Goal: Task Accomplishment & Management: Use online tool/utility

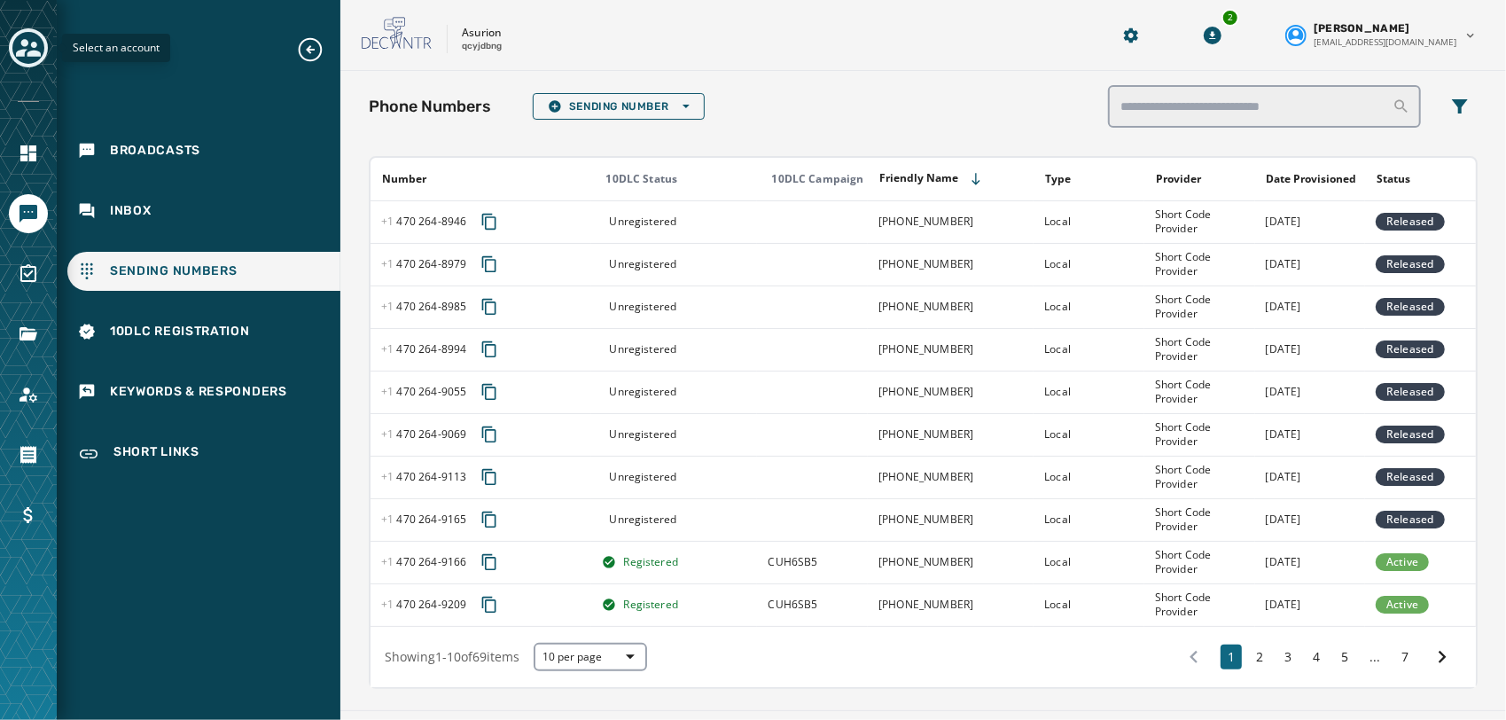
click at [13, 40] on div "Toggle account select drawer" at bounding box center [28, 48] width 32 height 32
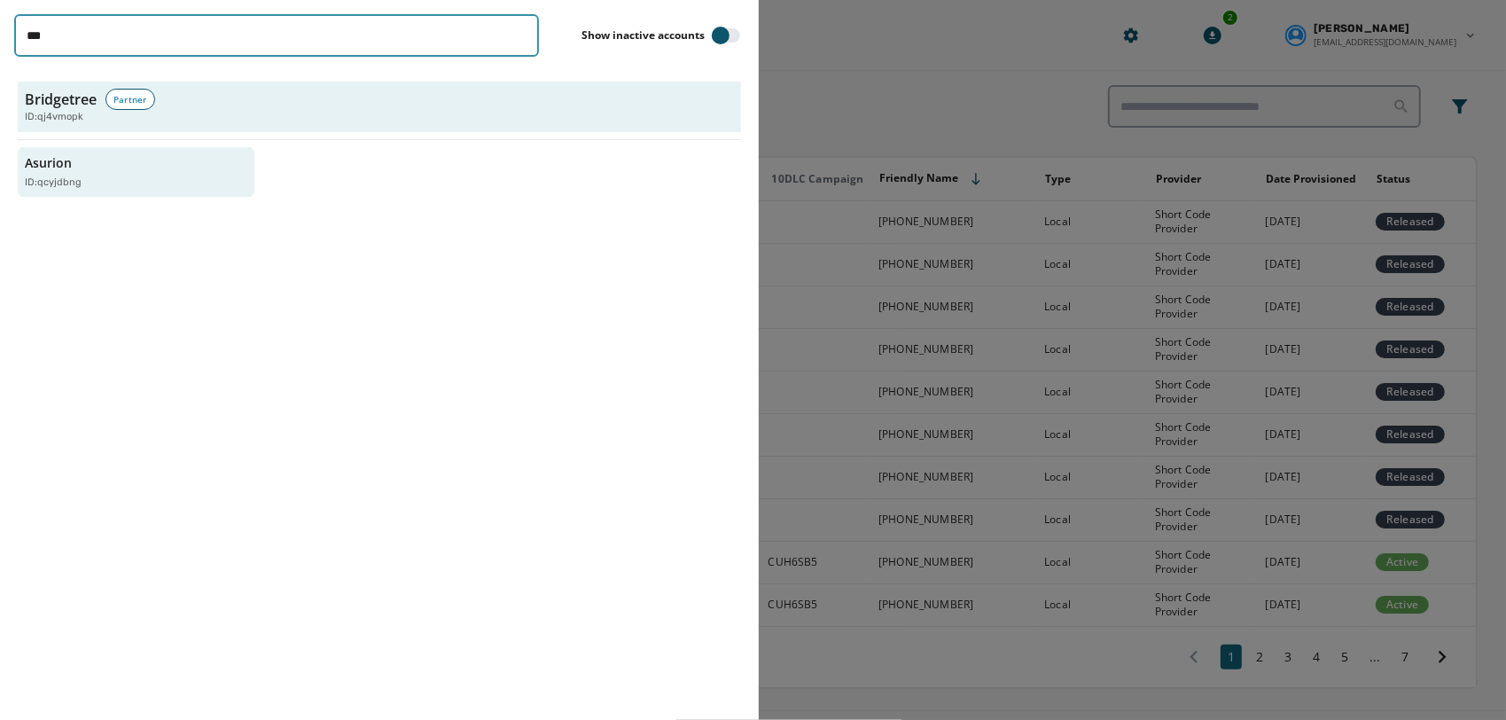
click at [269, 44] on input "***" at bounding box center [276, 35] width 525 height 43
type input "*"
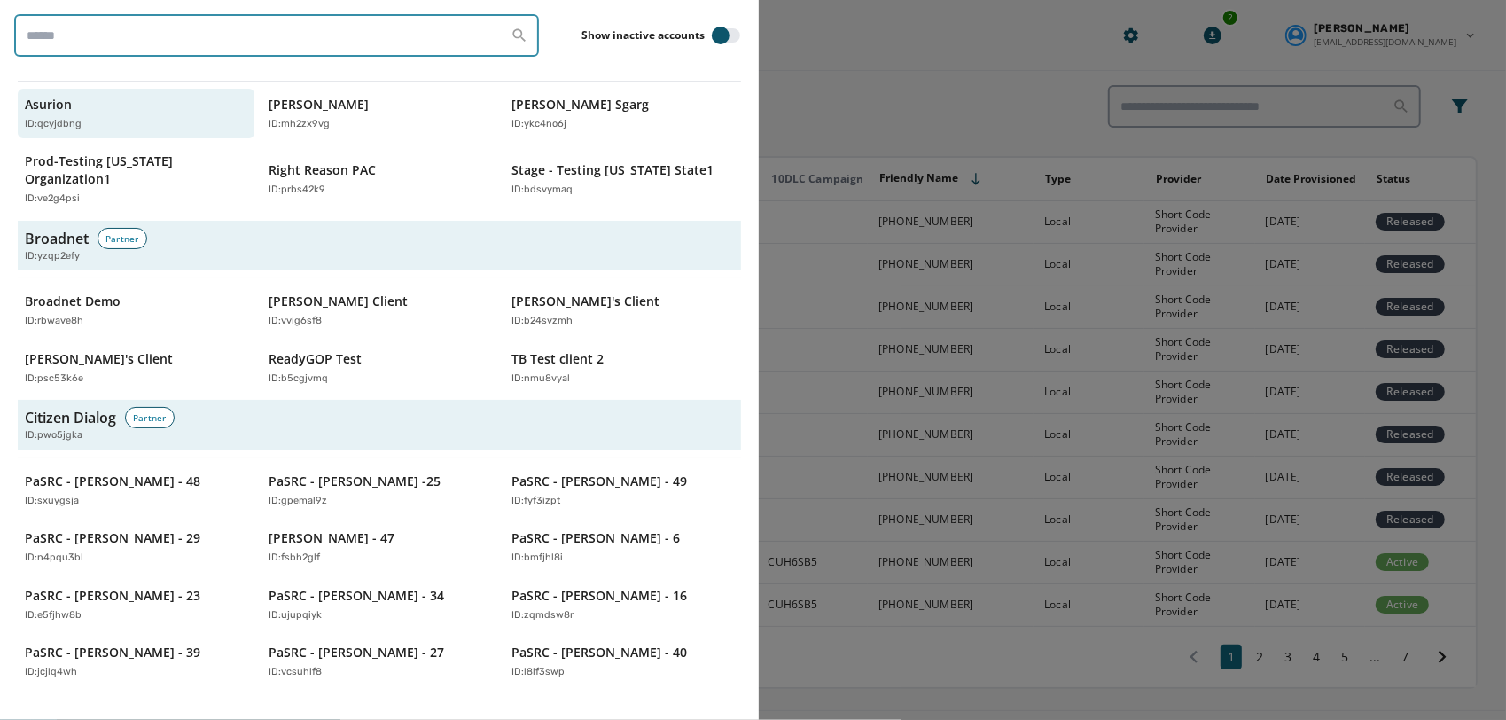
scroll to position [901, 0]
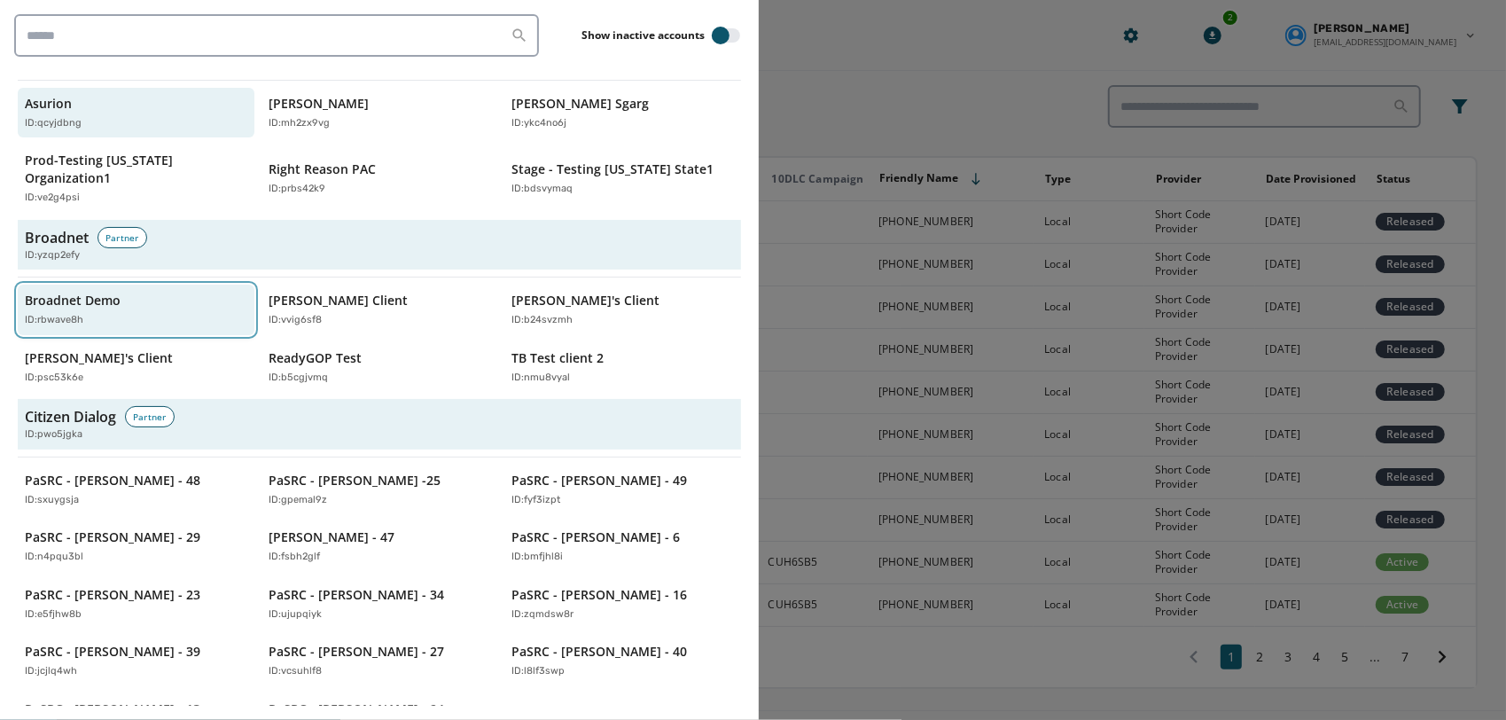
click at [181, 313] on div "ID: rbwave8h" at bounding box center [127, 320] width 205 height 15
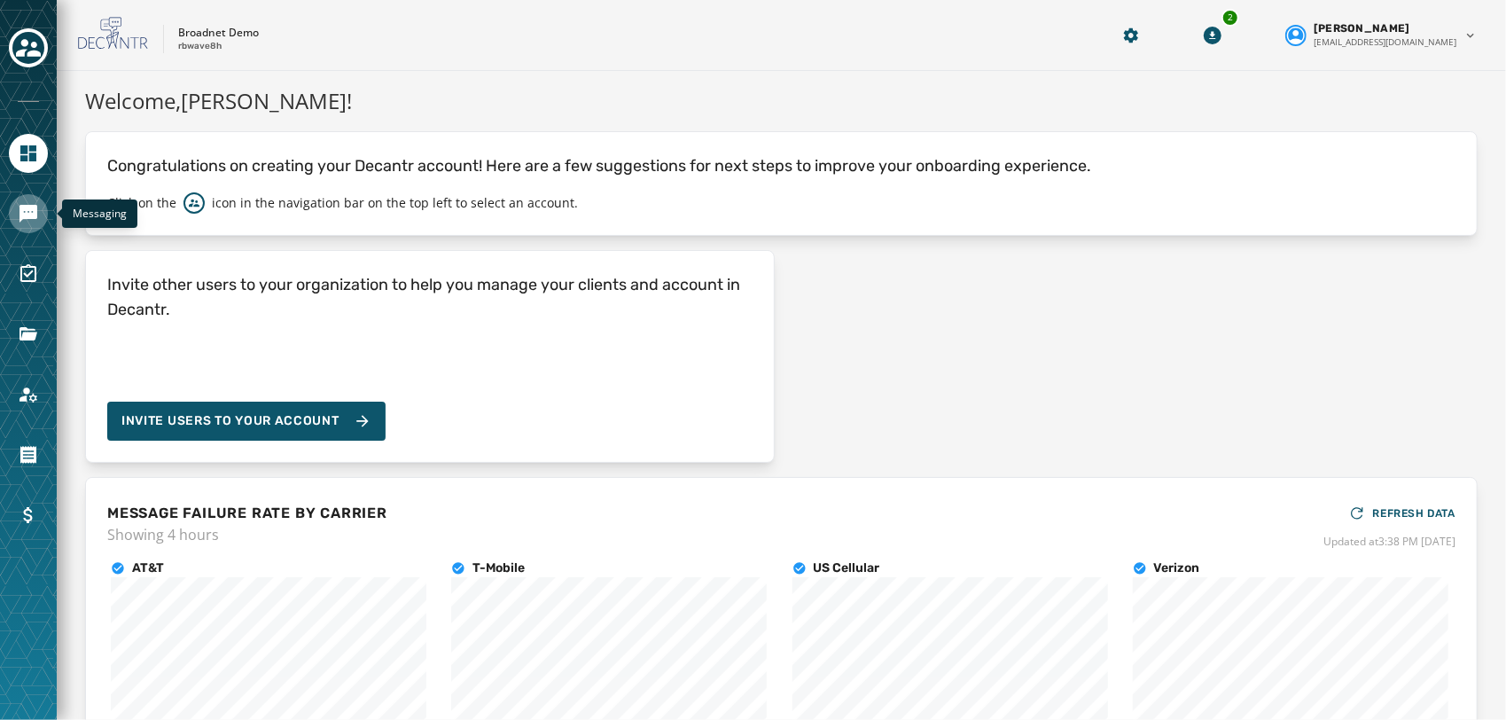
click at [27, 216] on icon "Navigate to Messaging" at bounding box center [29, 214] width 18 height 18
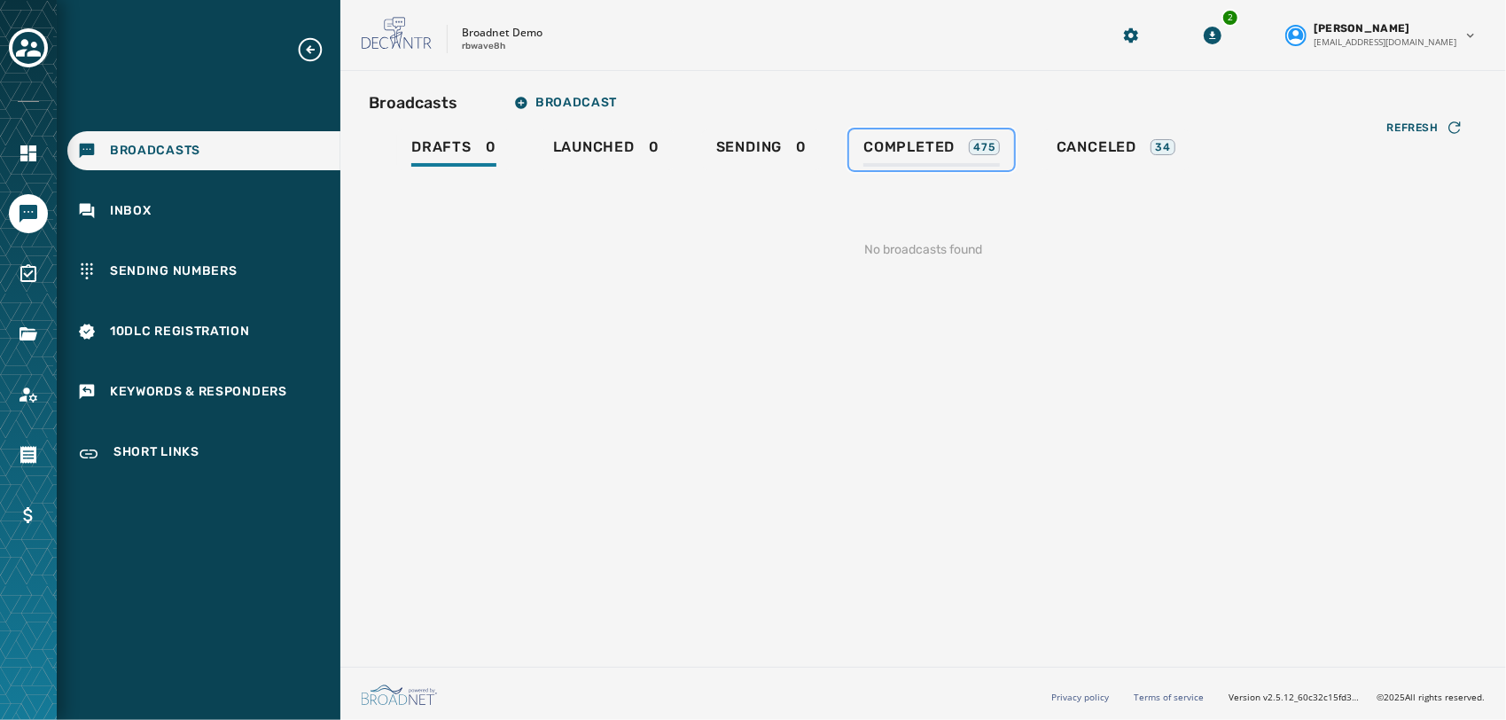
click at [973, 141] on div "475" at bounding box center [984, 147] width 30 height 16
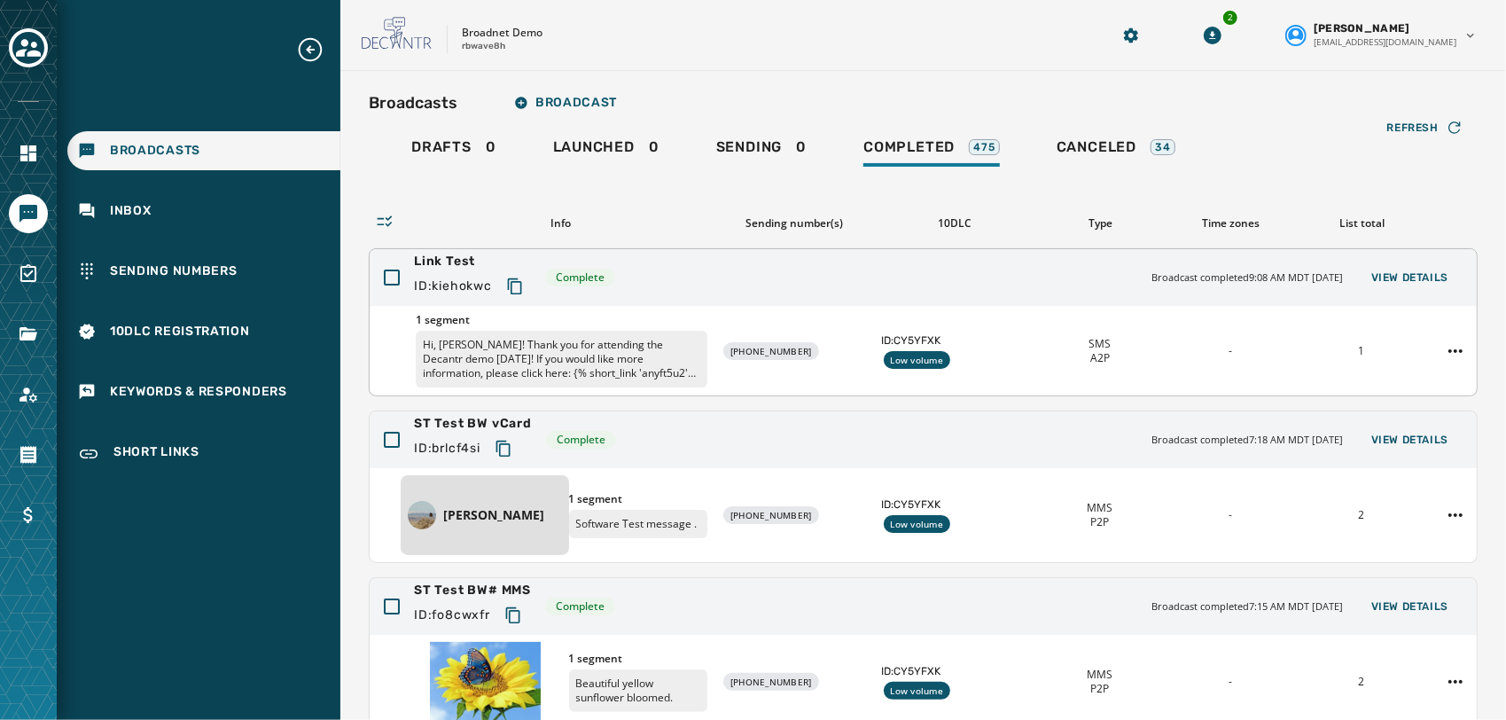
click at [441, 257] on span "Link Test" at bounding box center [472, 262] width 117 height 18
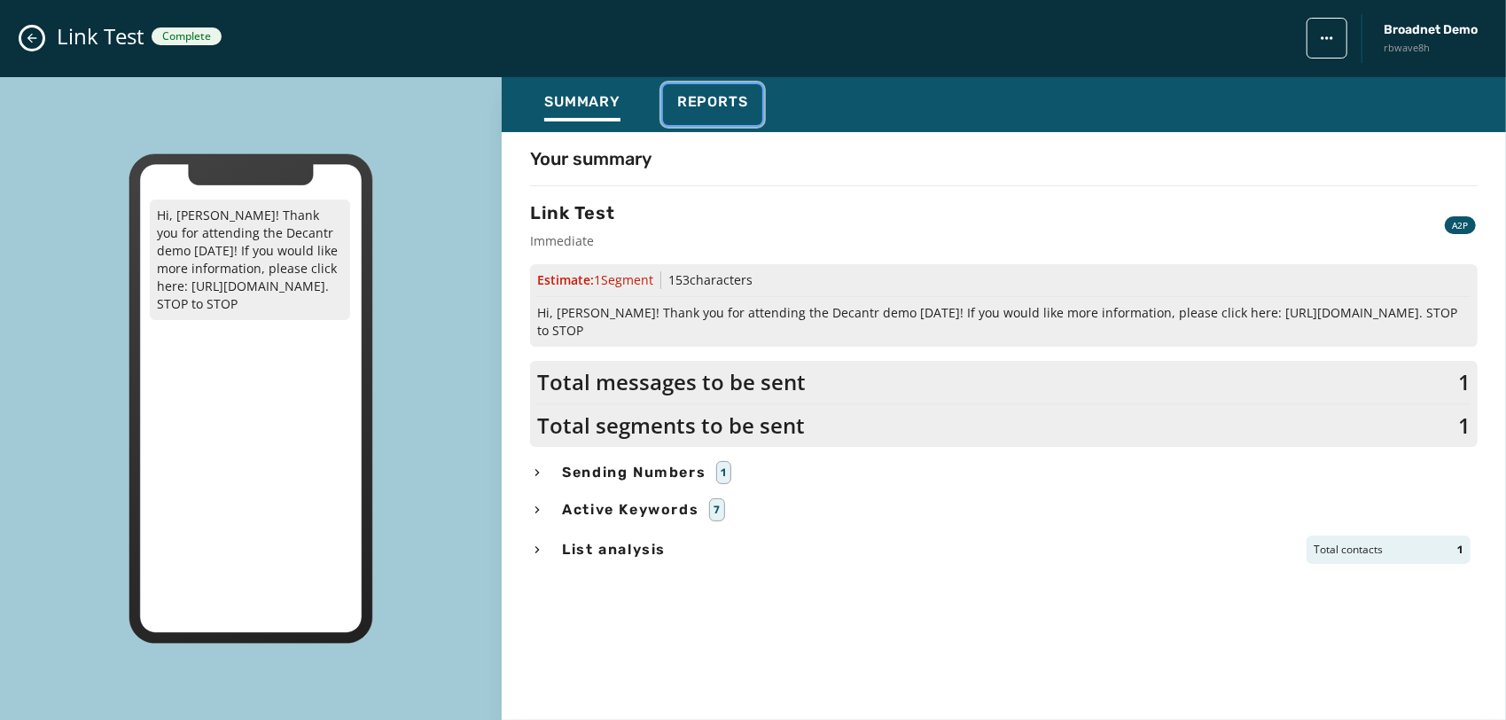
click at [697, 103] on span "Reports" at bounding box center [712, 102] width 71 height 18
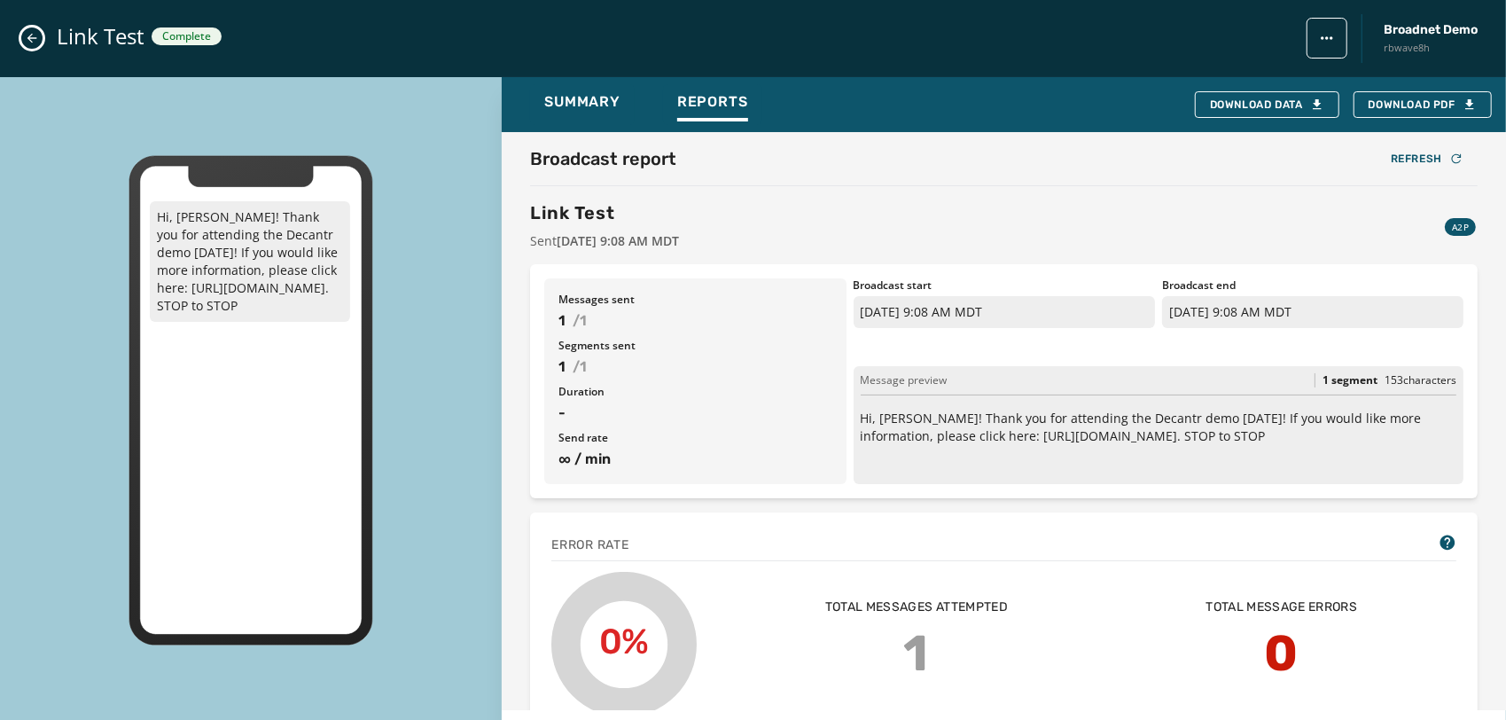
click at [40, 37] on button "Close admin drawer" at bounding box center [31, 37] width 21 height 21
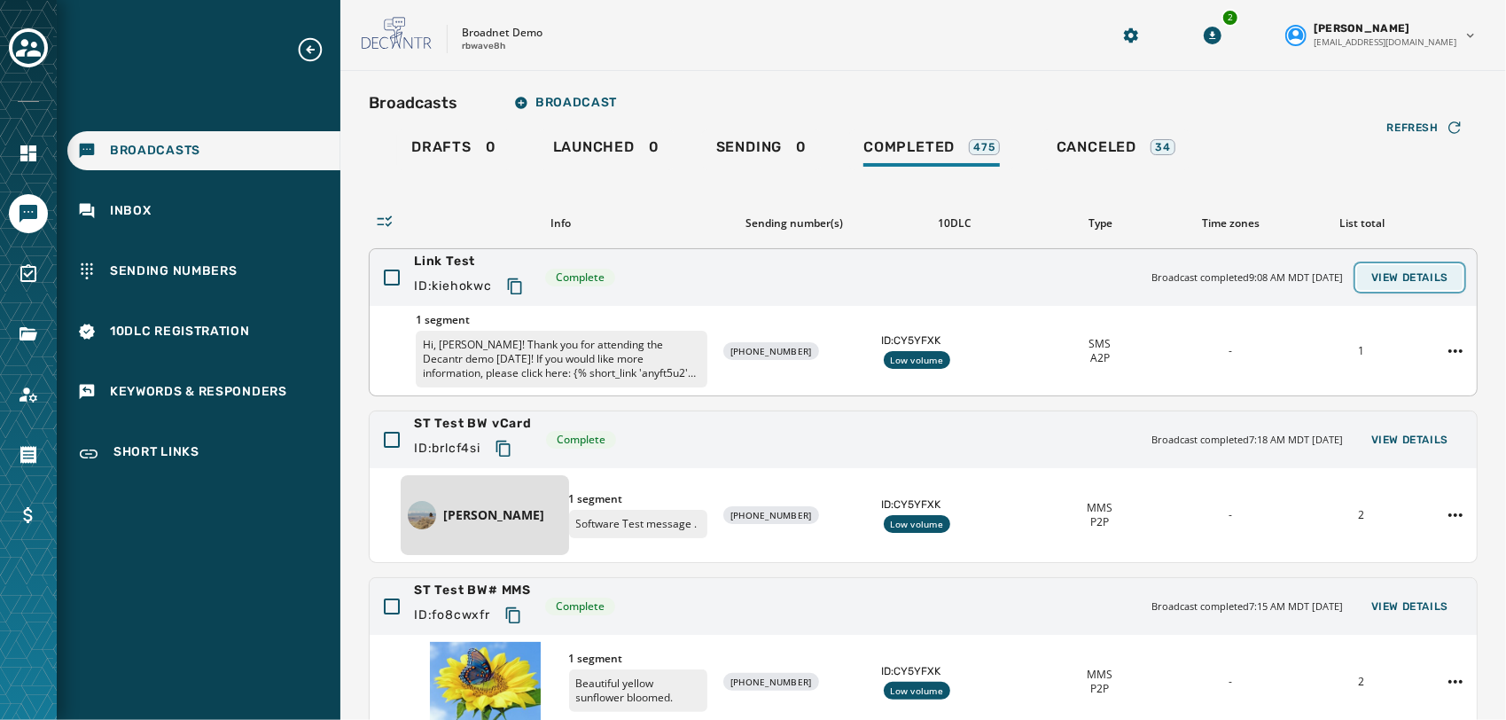
click at [1398, 275] on span "View Details" at bounding box center [1409, 277] width 77 height 14
